Goal: Information Seeking & Learning: Compare options

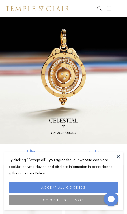
click at [35, 195] on button "COOKIES SETTINGS" at bounding box center [64, 200] width 110 height 10
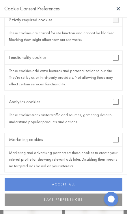
scroll to position [49, 0]
click at [112, 141] on div "Marketing cookies" at bounding box center [64, 140] width 118 height 14
click at [43, 204] on button "SAVE PREFERENCES" at bounding box center [64, 200] width 118 height 13
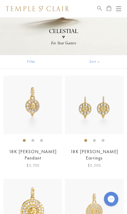
scroll to position [92, 0]
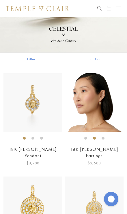
click at [91, 101] on img at bounding box center [94, 102] width 59 height 59
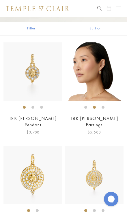
scroll to position [124, 0]
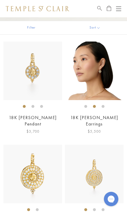
click at [29, 164] on img at bounding box center [32, 174] width 59 height 59
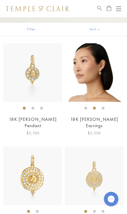
scroll to position [122, 0]
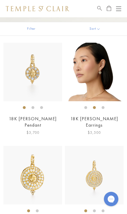
click at [33, 168] on img at bounding box center [32, 175] width 59 height 59
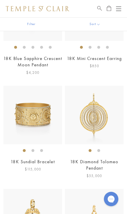
scroll to position [394, 0]
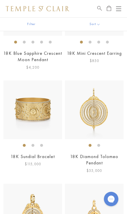
click at [39, 102] on img at bounding box center [32, 110] width 59 height 59
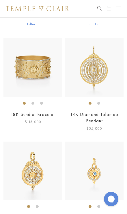
scroll to position [438, 0]
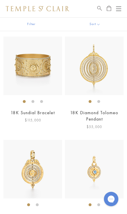
click at [98, 55] on img at bounding box center [94, 66] width 59 height 59
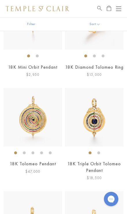
scroll to position [691, 0]
click at [98, 109] on img at bounding box center [94, 117] width 59 height 59
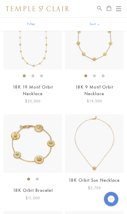
scroll to position [976, 0]
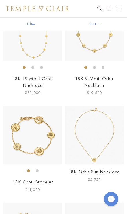
click at [96, 147] on img at bounding box center [94, 135] width 59 height 59
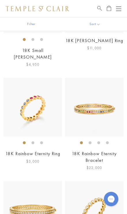
scroll to position [1812, 0]
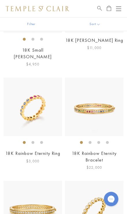
click at [31, 181] on img at bounding box center [32, 210] width 59 height 59
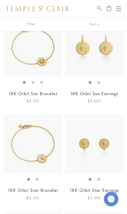
scroll to position [1138, 0]
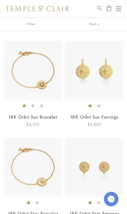
click at [114, 56] on img at bounding box center [94, 70] width 59 height 59
click at [120, 8] on button "Open navigation" at bounding box center [118, 8] width 5 height 7
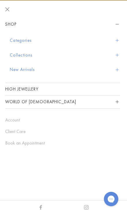
click at [31, 57] on button "Collections" at bounding box center [65, 55] width 110 height 15
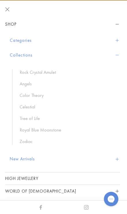
click at [32, 143] on link "Zodiac" at bounding box center [67, 142] width 95 height 6
click at [25, 140] on link "Zodiac" at bounding box center [67, 142] width 95 height 6
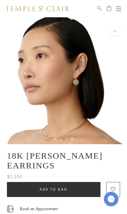
click at [71, 70] on img at bounding box center [63, 80] width 127 height 127
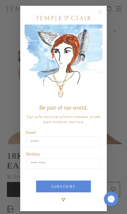
click at [99, 14] on circle "Close dialog" at bounding box center [100, 12] width 7 height 7
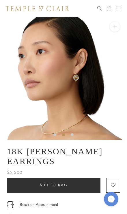
scroll to position [5, 0]
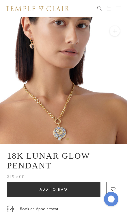
click at [53, 113] on img at bounding box center [63, 80] width 127 height 127
click at [66, 111] on img at bounding box center [63, 80] width 127 height 127
click at [74, 116] on img at bounding box center [63, 80] width 127 height 127
click at [71, 85] on img at bounding box center [63, 80] width 127 height 127
click at [80, 77] on img at bounding box center [63, 80] width 127 height 127
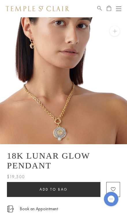
click at [79, 79] on img at bounding box center [63, 80] width 127 height 127
click at [115, 34] on button at bounding box center [115, 31] width 10 height 10
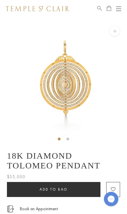
click at [68, 87] on img at bounding box center [63, 80] width 127 height 127
click at [75, 78] on img at bounding box center [63, 80] width 127 height 127
click at [115, 32] on button at bounding box center [115, 31] width 10 height 10
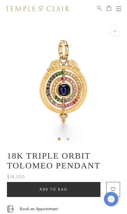
click at [116, 31] on button at bounding box center [115, 31] width 10 height 10
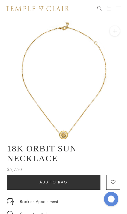
click at [121, 33] on img at bounding box center [63, 80] width 127 height 127
click at [114, 32] on button at bounding box center [115, 31] width 10 height 10
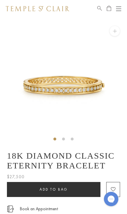
click at [117, 30] on button at bounding box center [115, 31] width 10 height 10
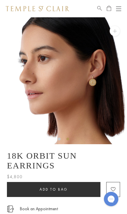
click at [119, 31] on button at bounding box center [115, 31] width 10 height 10
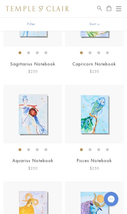
scroll to position [891, 0]
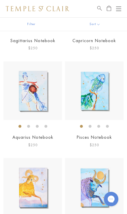
click at [31, 80] on img at bounding box center [32, 90] width 59 height 59
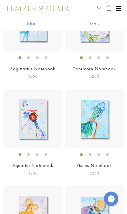
scroll to position [863, 0]
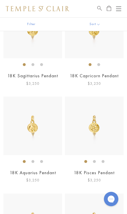
scroll to position [268, 0]
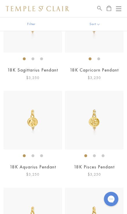
click at [32, 122] on img at bounding box center [32, 120] width 59 height 59
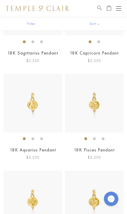
scroll to position [285, 0]
click at [118, 12] on button "Open navigation" at bounding box center [118, 8] width 5 height 7
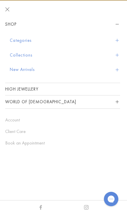
click at [23, 40] on button "Categories" at bounding box center [65, 40] width 110 height 15
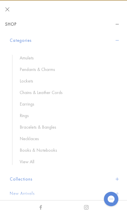
click at [35, 94] on link "Chains & Leather Cords" at bounding box center [67, 92] width 95 height 6
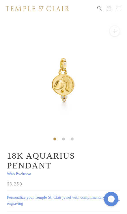
click at [56, 89] on img at bounding box center [63, 80] width 127 height 127
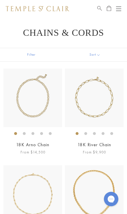
click at [94, 53] on button "Sort" at bounding box center [94, 54] width 65 height 13
click at [92, 55] on button "Sort" at bounding box center [94, 54] width 65 height 13
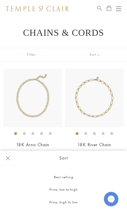
click at [55, 203] on button "Price, high to low" at bounding box center [63, 202] width 127 height 13
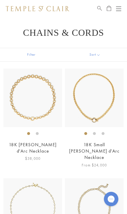
click at [23, 96] on img at bounding box center [32, 98] width 59 height 59
click at [92, 97] on img at bounding box center [94, 98] width 59 height 59
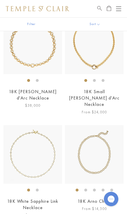
scroll to position [59, 0]
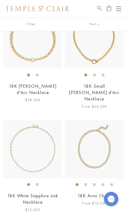
click at [32, 141] on img at bounding box center [32, 149] width 59 height 59
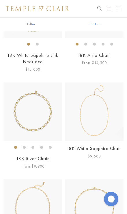
scroll to position [199, 0]
click at [85, 207] on img at bounding box center [94, 209] width 59 height 59
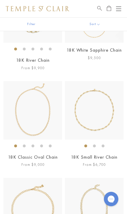
click at [41, 110] on img at bounding box center [32, 110] width 59 height 59
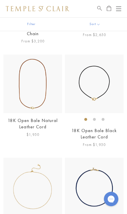
scroll to position [721, 0]
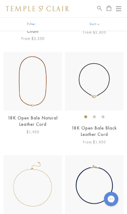
click at [88, 67] on img at bounding box center [94, 81] width 59 height 59
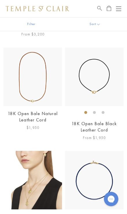
click at [32, 168] on img at bounding box center [32, 180] width 59 height 59
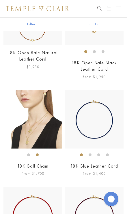
click at [32, 98] on img at bounding box center [32, 119] width 59 height 59
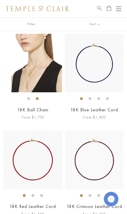
scroll to position [842, 0]
click at [45, 141] on img at bounding box center [32, 160] width 59 height 59
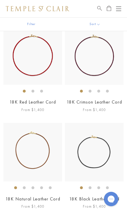
scroll to position [947, 0]
click at [38, 126] on img at bounding box center [32, 152] width 59 height 59
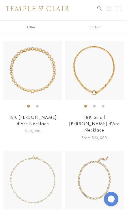
scroll to position [0, 0]
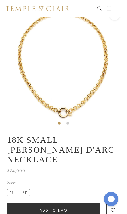
scroll to position [17, 0]
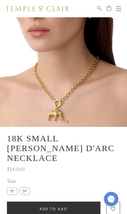
click at [26, 188] on label "24"" at bounding box center [25, 191] width 10 height 7
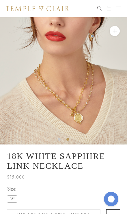
click at [113, 31] on button at bounding box center [115, 31] width 10 height 10
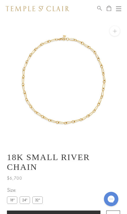
click at [110, 33] on button at bounding box center [115, 31] width 10 height 10
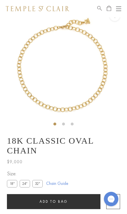
scroll to position [17, 0]
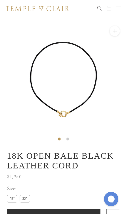
scroll to position [17, 0]
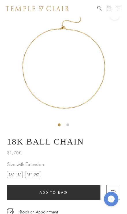
scroll to position [17, 0]
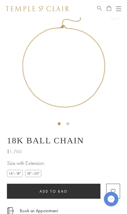
click at [45, 63] on img at bounding box center [63, 64] width 127 height 129
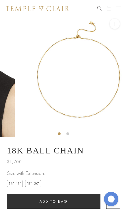
scroll to position [0, 0]
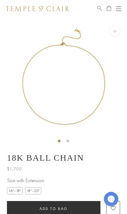
click at [116, 36] on button at bounding box center [115, 31] width 10 height 10
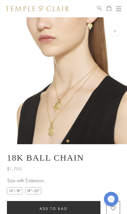
click at [114, 35] on button at bounding box center [115, 31] width 10 height 10
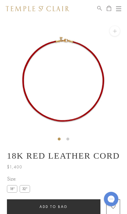
scroll to position [17, 0]
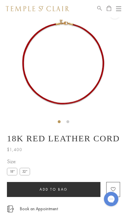
click at [45, 67] on img at bounding box center [63, 63] width 127 height 127
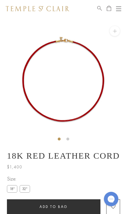
click at [113, 36] on button at bounding box center [115, 31] width 10 height 10
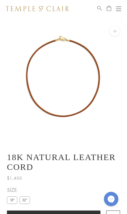
click at [112, 29] on button at bounding box center [115, 31] width 10 height 10
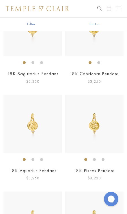
scroll to position [255, 0]
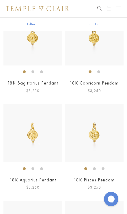
click at [117, 12] on button "Open navigation" at bounding box center [118, 8] width 5 height 7
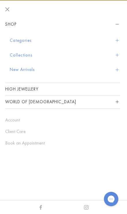
click at [37, 39] on button "Categories" at bounding box center [65, 40] width 110 height 15
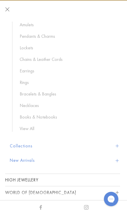
scroll to position [33, 0]
click at [31, 104] on link "Necklaces" at bounding box center [67, 105] width 95 height 6
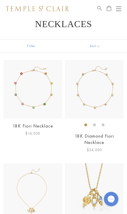
scroll to position [10, 0]
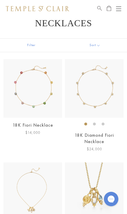
click at [86, 83] on img at bounding box center [94, 88] width 59 height 59
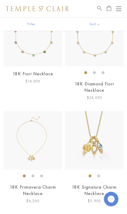
scroll to position [61, 0]
click at [98, 134] on img at bounding box center [94, 140] width 59 height 59
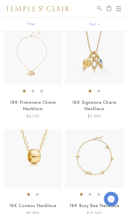
scroll to position [146, 0]
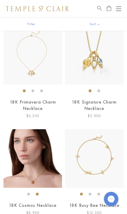
click at [34, 173] on img at bounding box center [32, 158] width 59 height 59
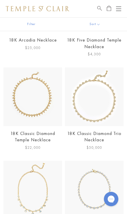
scroll to position [618, 0]
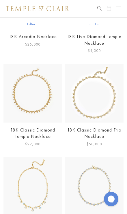
click at [102, 97] on img at bounding box center [94, 93] width 59 height 59
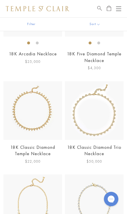
click at [33, 128] on img at bounding box center [32, 110] width 59 height 59
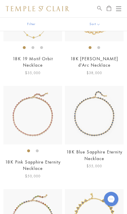
scroll to position [1090, 0]
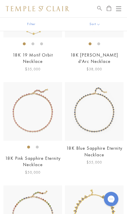
click at [97, 120] on img at bounding box center [94, 111] width 59 height 59
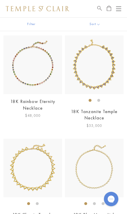
scroll to position [1241, 0]
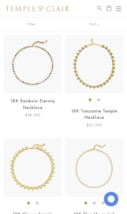
click at [41, 156] on img at bounding box center [32, 167] width 59 height 59
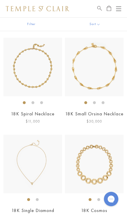
scroll to position [1752, 0]
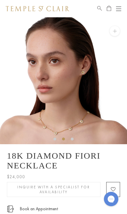
click at [111, 31] on button at bounding box center [115, 31] width 10 height 10
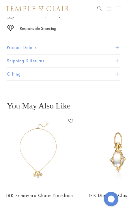
scroll to position [221, 0]
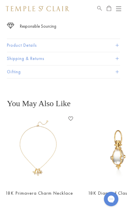
click at [36, 43] on button "Product Details" at bounding box center [63, 45] width 113 height 13
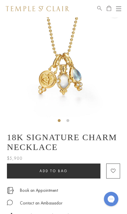
scroll to position [0, 0]
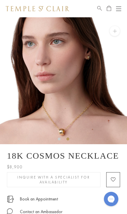
click at [113, 30] on button at bounding box center [115, 31] width 10 height 10
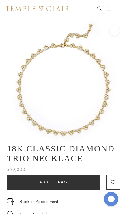
click at [115, 34] on button at bounding box center [115, 31] width 10 height 10
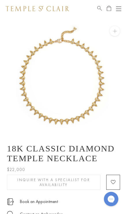
click at [116, 33] on button at bounding box center [115, 31] width 10 height 10
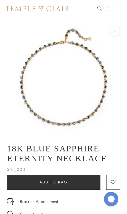
click at [93, 117] on img at bounding box center [63, 80] width 127 height 127
click at [115, 31] on button at bounding box center [115, 31] width 10 height 10
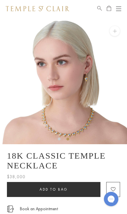
click at [82, 129] on img at bounding box center [63, 80] width 127 height 127
click at [115, 33] on button at bounding box center [115, 31] width 10 height 10
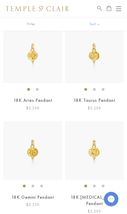
scroll to position [432, 0]
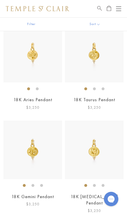
click at [117, 8] on button "Open navigation" at bounding box center [118, 8] width 5 height 7
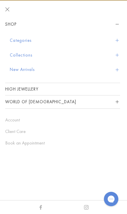
click at [35, 40] on button "Categories" at bounding box center [65, 40] width 110 height 15
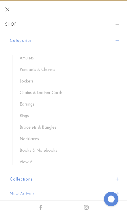
click at [48, 125] on link "Bracelets & Bangles" at bounding box center [67, 127] width 95 height 6
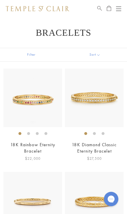
click at [89, 54] on button "Sort" at bounding box center [94, 54] width 65 height 13
click at [103, 53] on button "Sort" at bounding box center [94, 54] width 65 height 13
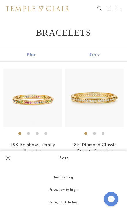
click at [69, 201] on button "Price, high to low" at bounding box center [63, 202] width 127 height 13
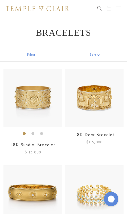
click at [33, 103] on img at bounding box center [32, 98] width 59 height 59
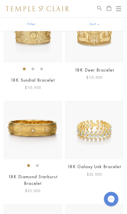
scroll to position [67, 0]
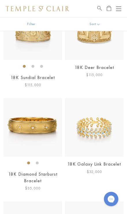
click at [32, 128] on img at bounding box center [32, 127] width 59 height 59
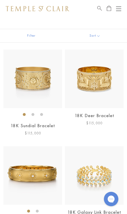
click at [90, 174] on img at bounding box center [94, 175] width 59 height 59
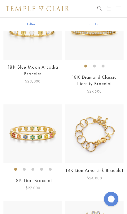
scroll to position [375, 0]
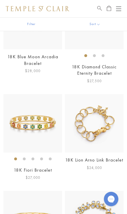
click at [99, 120] on img at bounding box center [94, 123] width 59 height 59
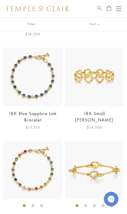
scroll to position [928, 0]
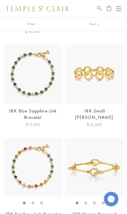
click at [40, 83] on img at bounding box center [32, 74] width 59 height 59
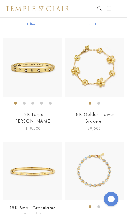
scroll to position [1534, 0]
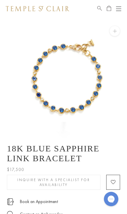
click at [117, 33] on button at bounding box center [115, 31] width 10 height 10
